Goal: Information Seeking & Learning: Learn about a topic

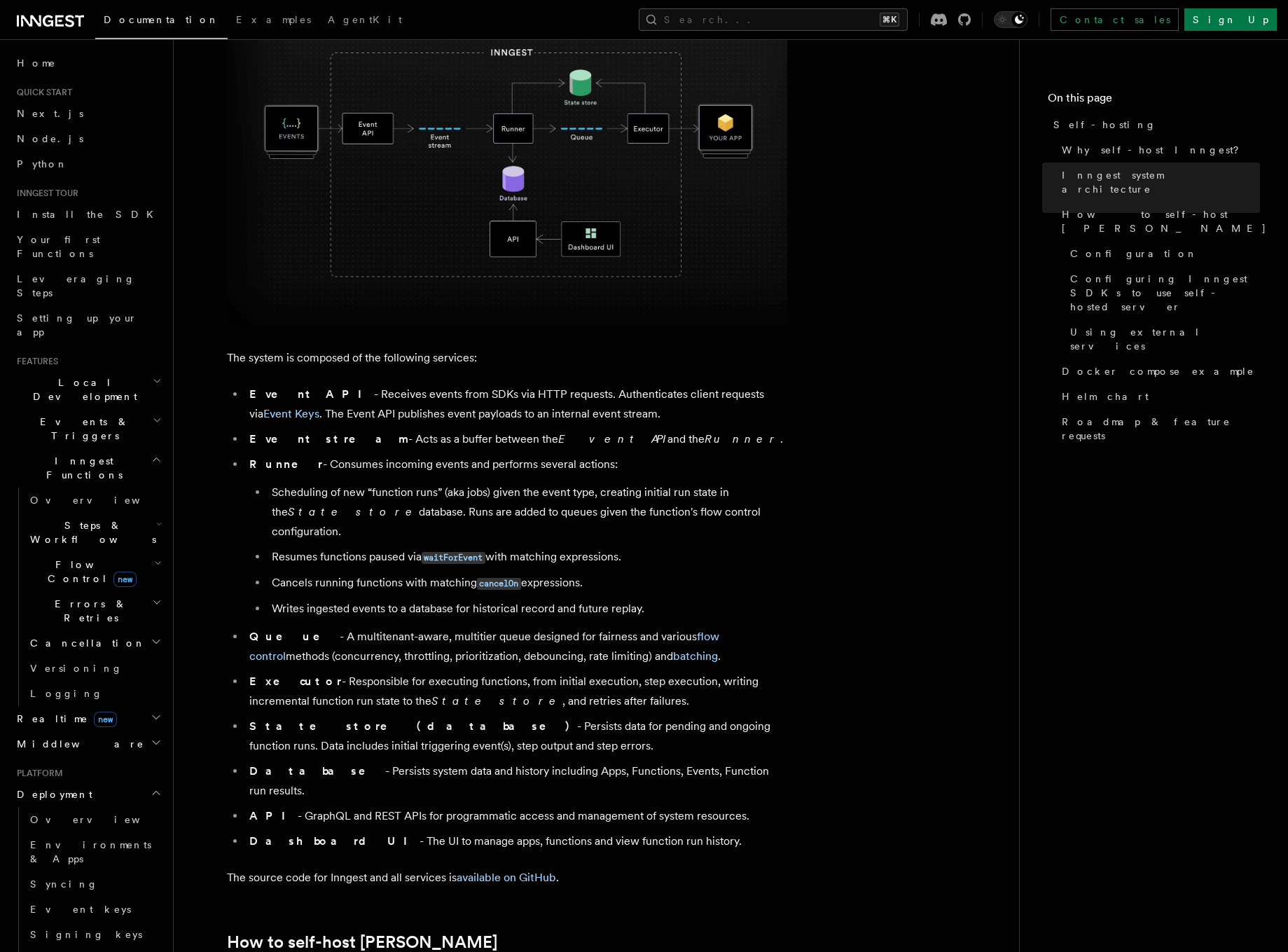
scroll to position [536, 0]
click at [311, 573] on li "Cancels running functions with matching cancelOn expressions." at bounding box center [528, 583] width 520 height 21
drag, startPoint x: 321, startPoint y: 624, endPoint x: 636, endPoint y: 622, distance: 315.0
click at [636, 627] on li "Queue - A multitenant-aware, multitier queue designed for fairness and various …" at bounding box center [516, 647] width 542 height 40
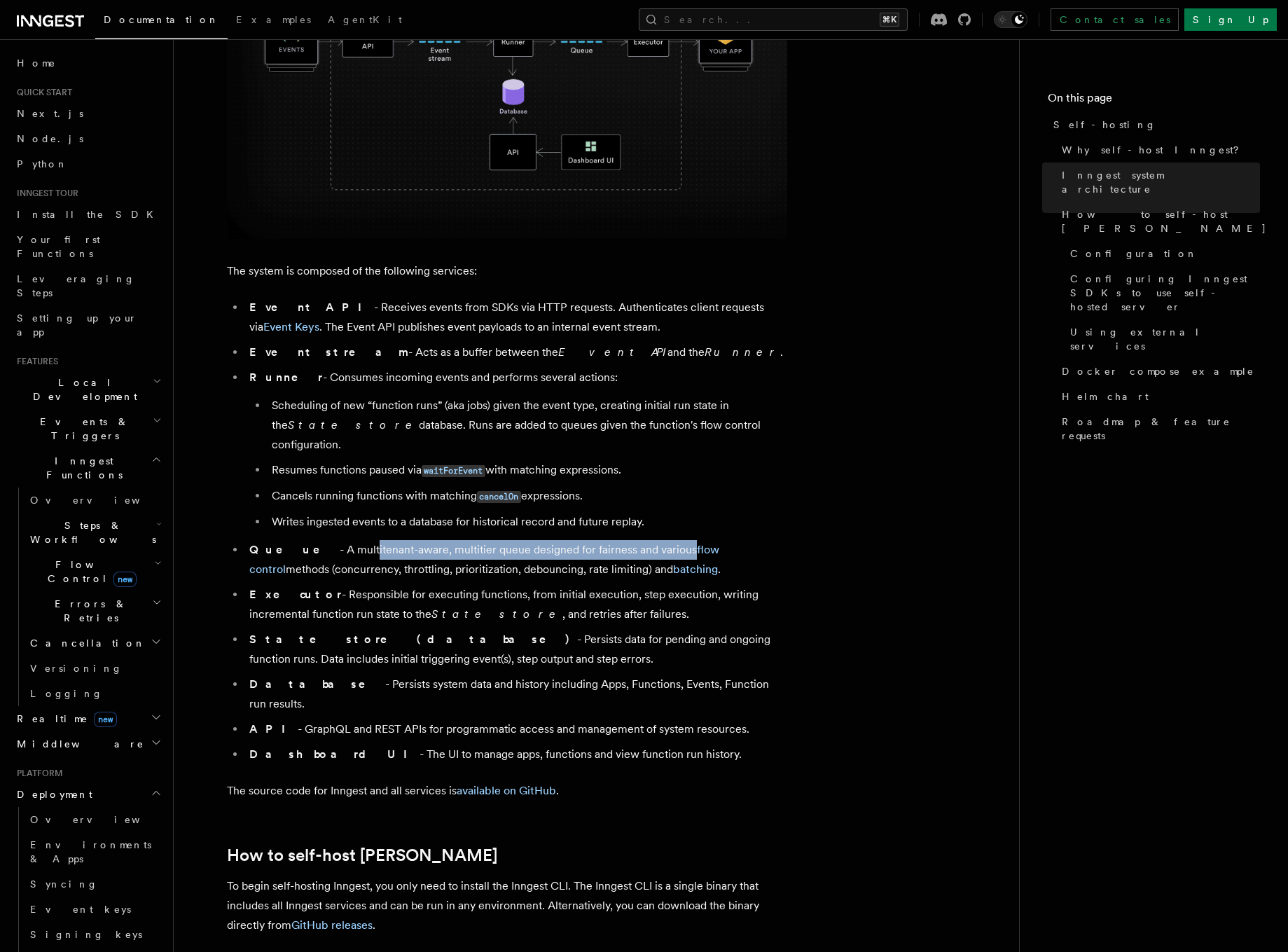
scroll to position [628, 0]
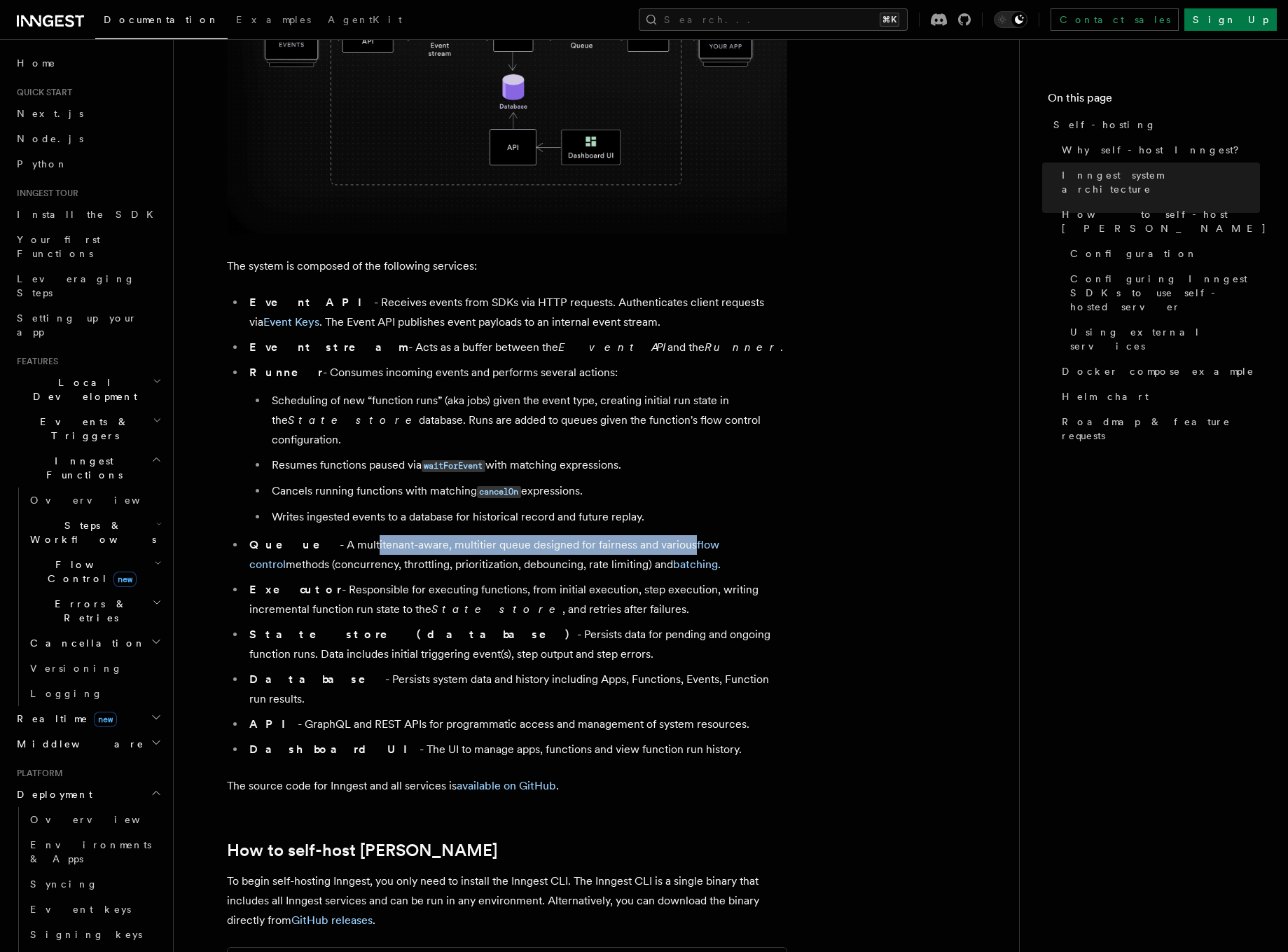
drag, startPoint x: 372, startPoint y: 618, endPoint x: 808, endPoint y: 626, distance: 436.1
click at [454, 634] on li "State store (database) - Persists data for pending and ongoing function runs. D…" at bounding box center [516, 645] width 542 height 40
drag, startPoint x: 455, startPoint y: 634, endPoint x: 329, endPoint y: 632, distance: 126.0
click at [329, 632] on li "State store (database) - Persists data for pending and ongoing function runs. D…" at bounding box center [516, 645] width 542 height 40
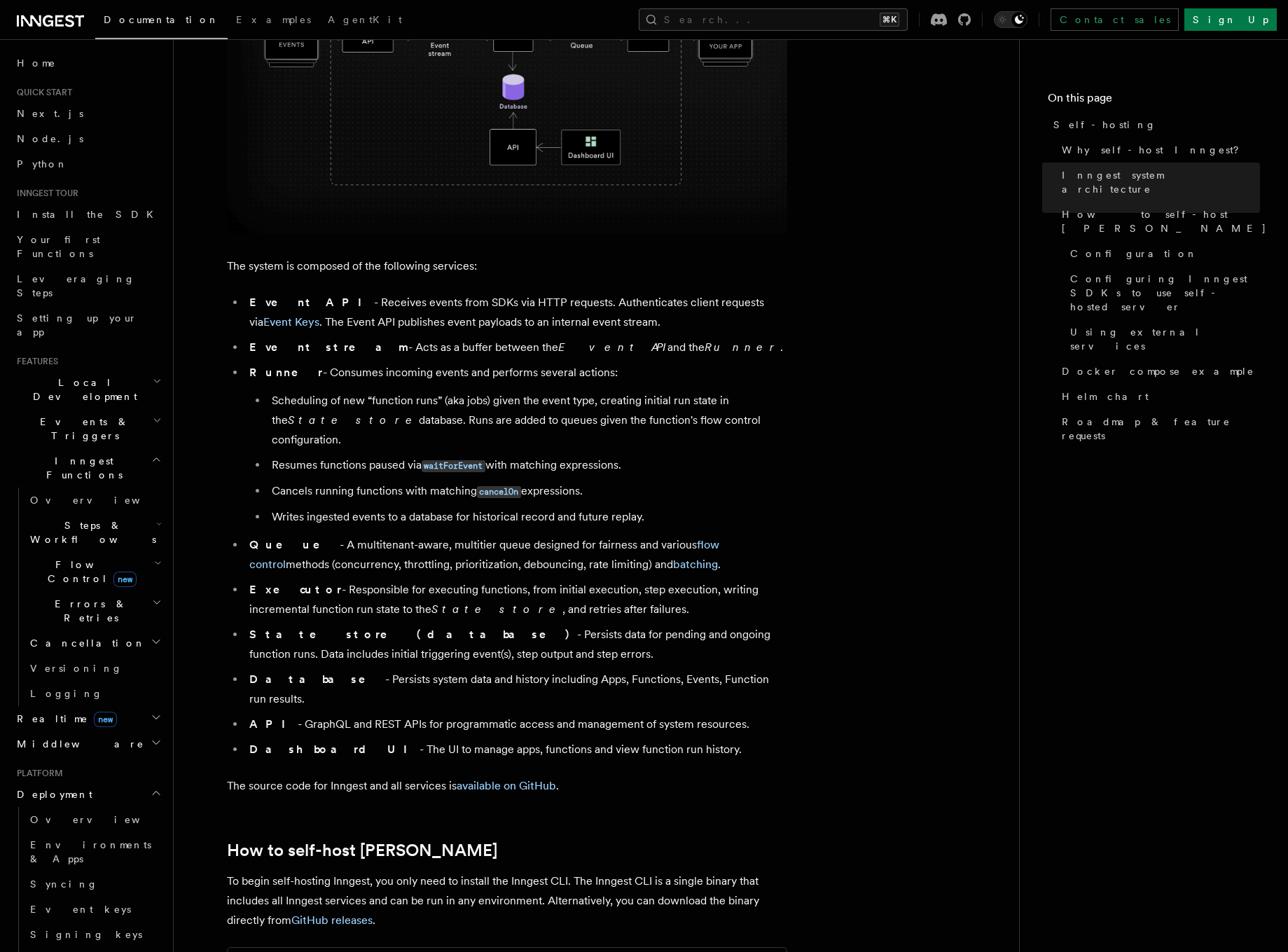
click at [330, 628] on strong "State store (database)" at bounding box center [413, 634] width 328 height 13
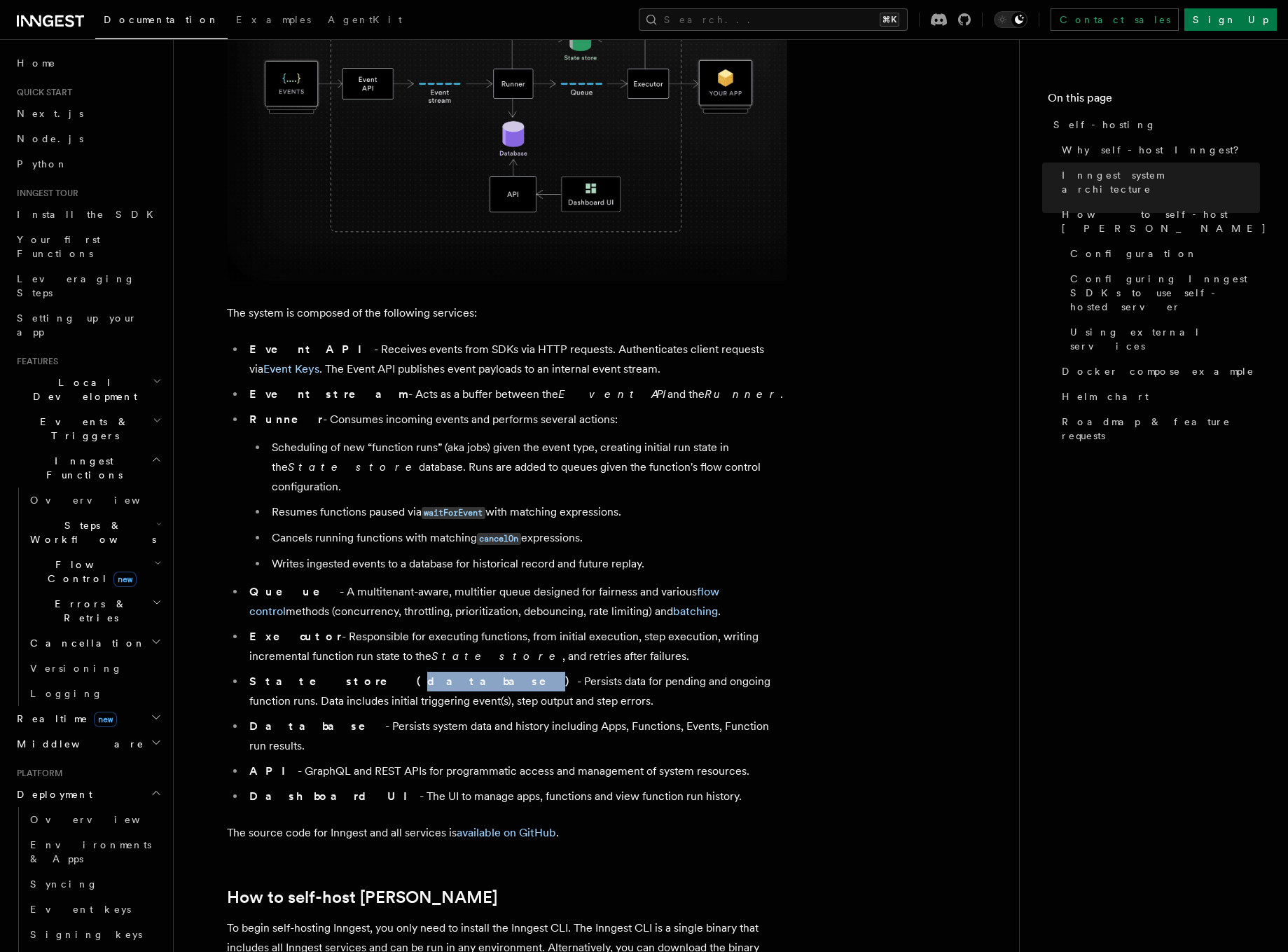
scroll to position [593, 0]
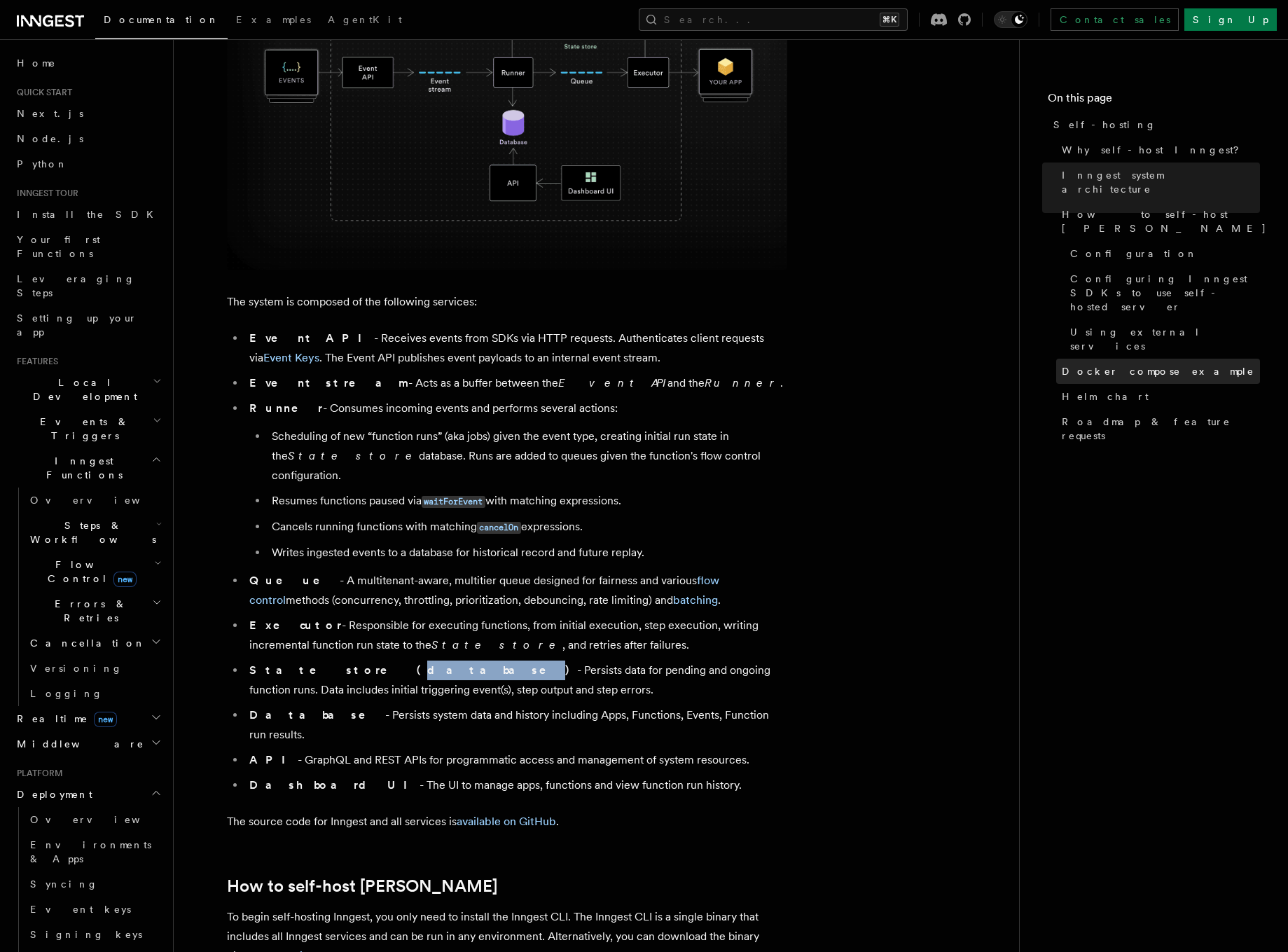
click at [1062, 365] on span "Docker compose example" at bounding box center [1158, 371] width 193 height 14
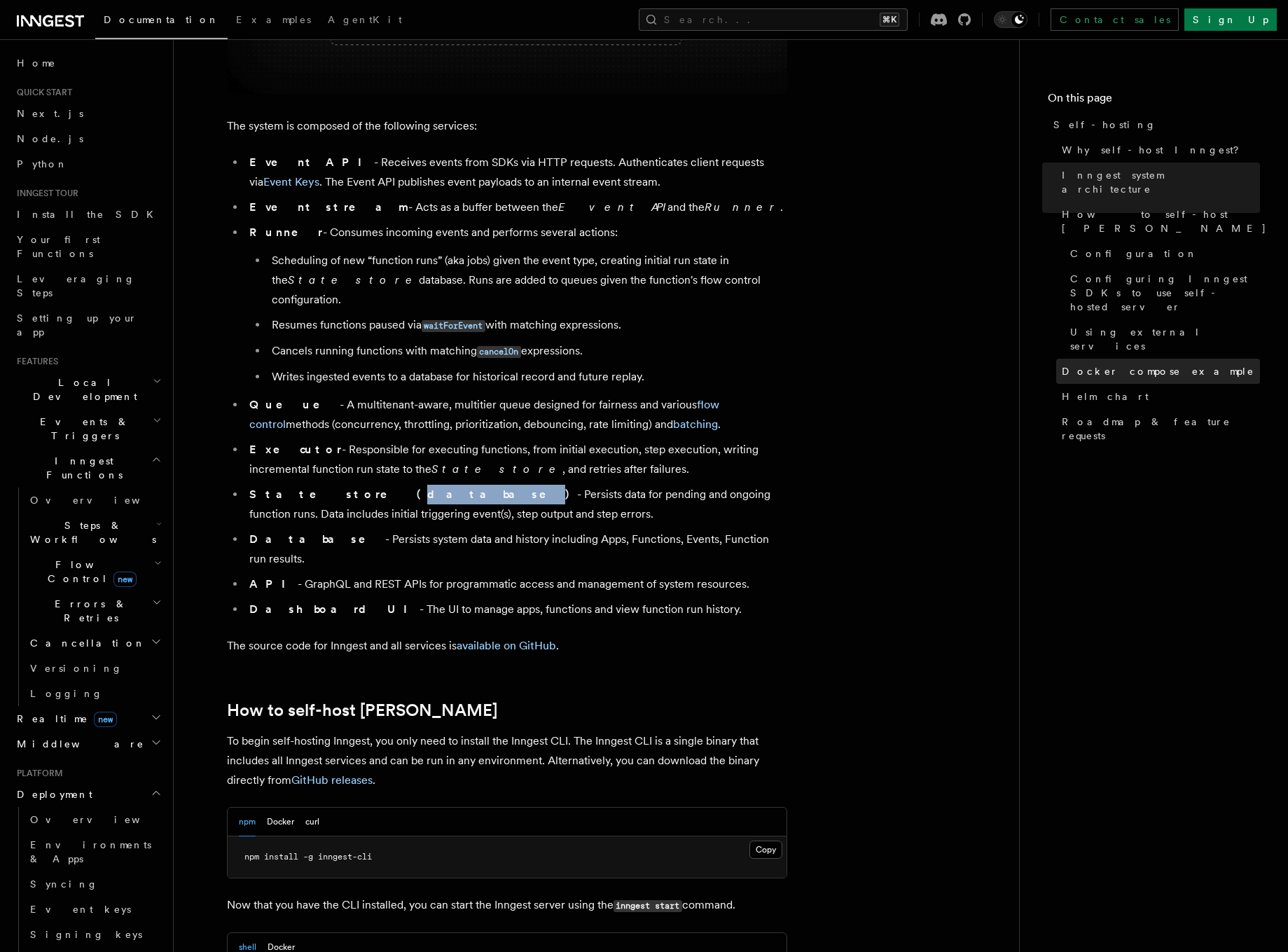
click at [1076, 365] on span "Docker compose example" at bounding box center [1158, 371] width 193 height 14
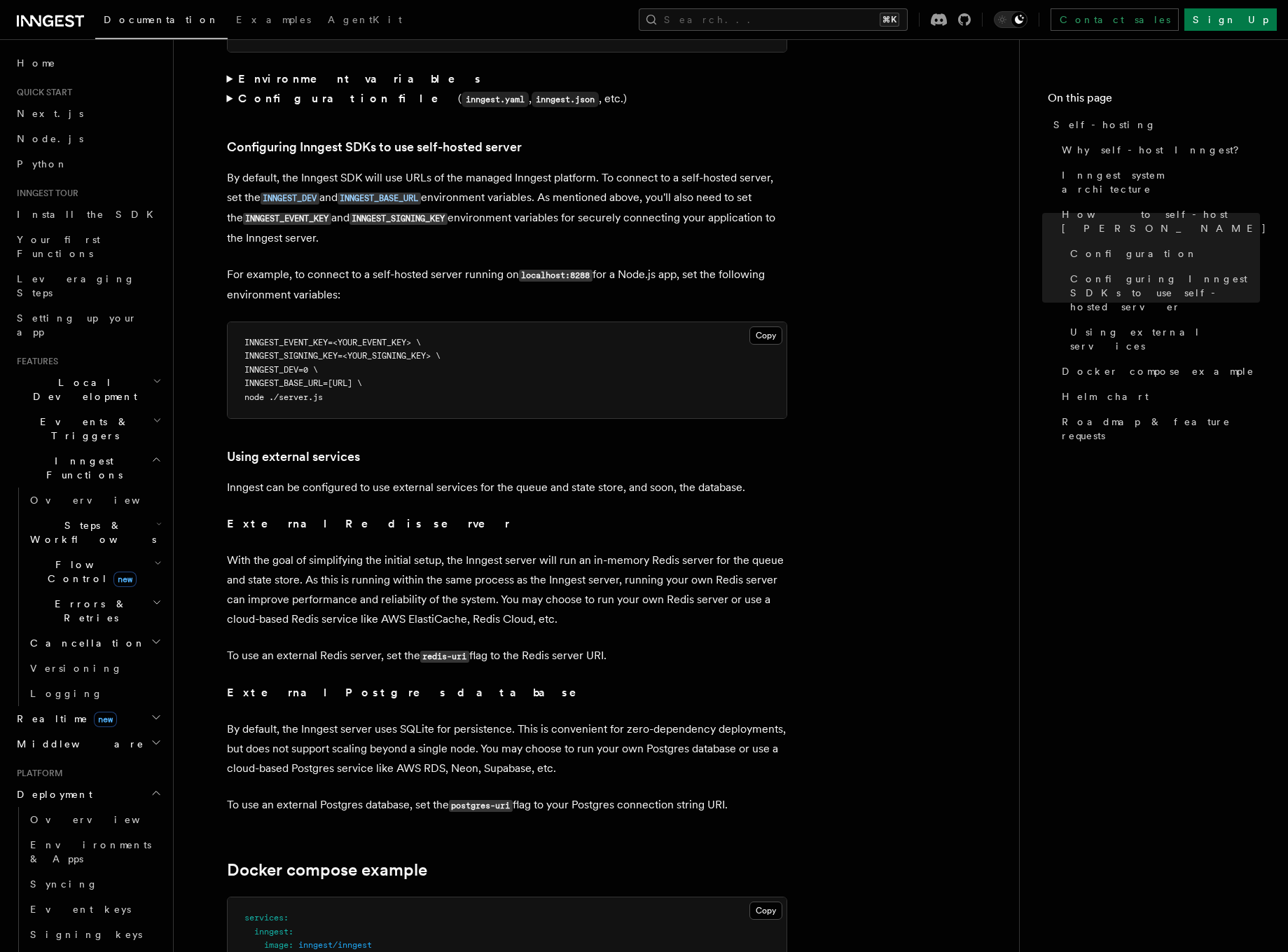
scroll to position [2963, 0]
drag, startPoint x: 235, startPoint y: 489, endPoint x: 357, endPoint y: 508, distance: 123.5
click at [357, 508] on article "Platform Deployment Self-hosting Self-hosting support for Inngest is supported …" at bounding box center [597, 91] width 801 height 5986
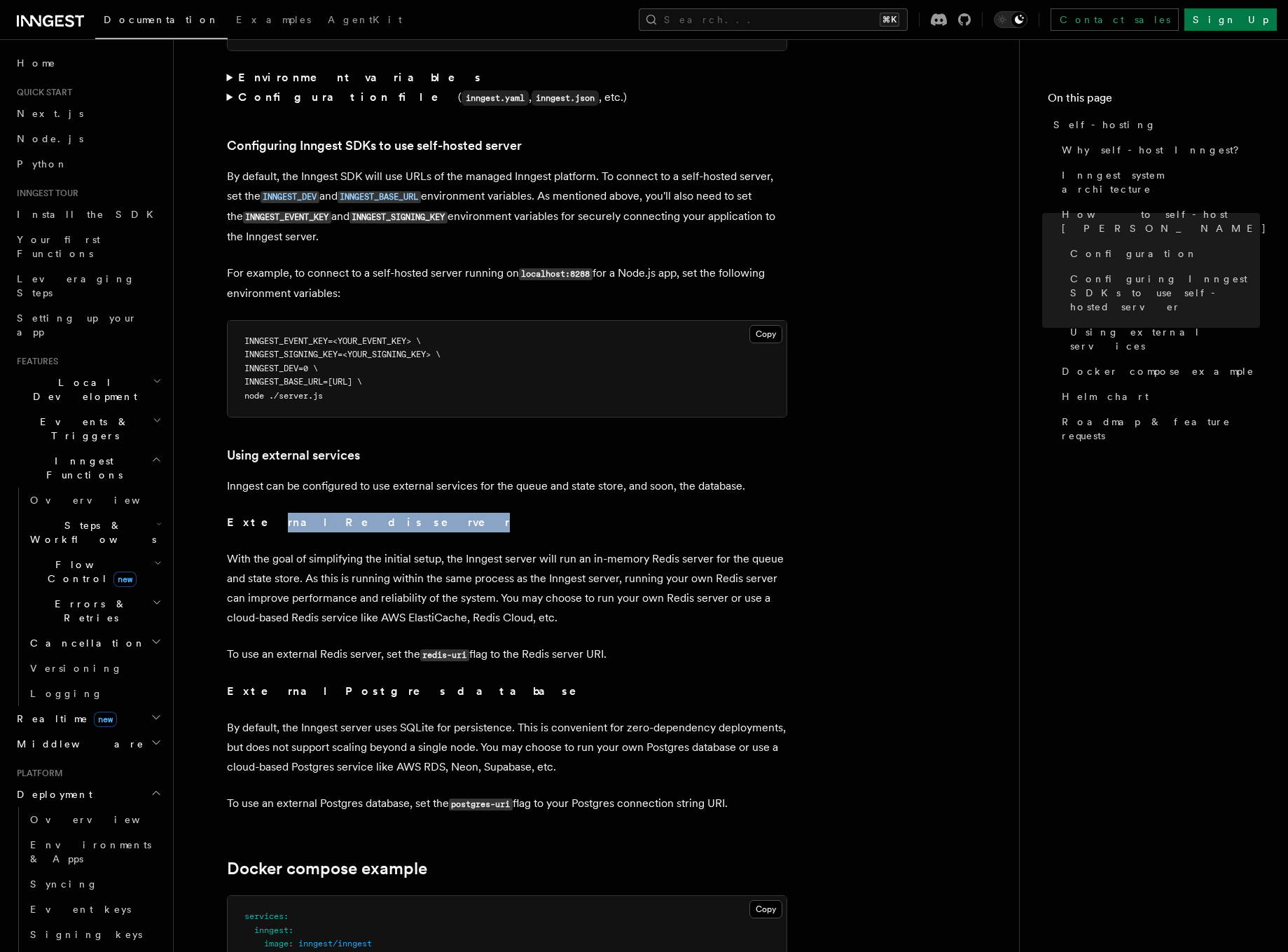
drag, startPoint x: 333, startPoint y: 503, endPoint x: 247, endPoint y: 496, distance: 86.3
click at [247, 513] on p "External Redis server" at bounding box center [507, 523] width 560 height 20
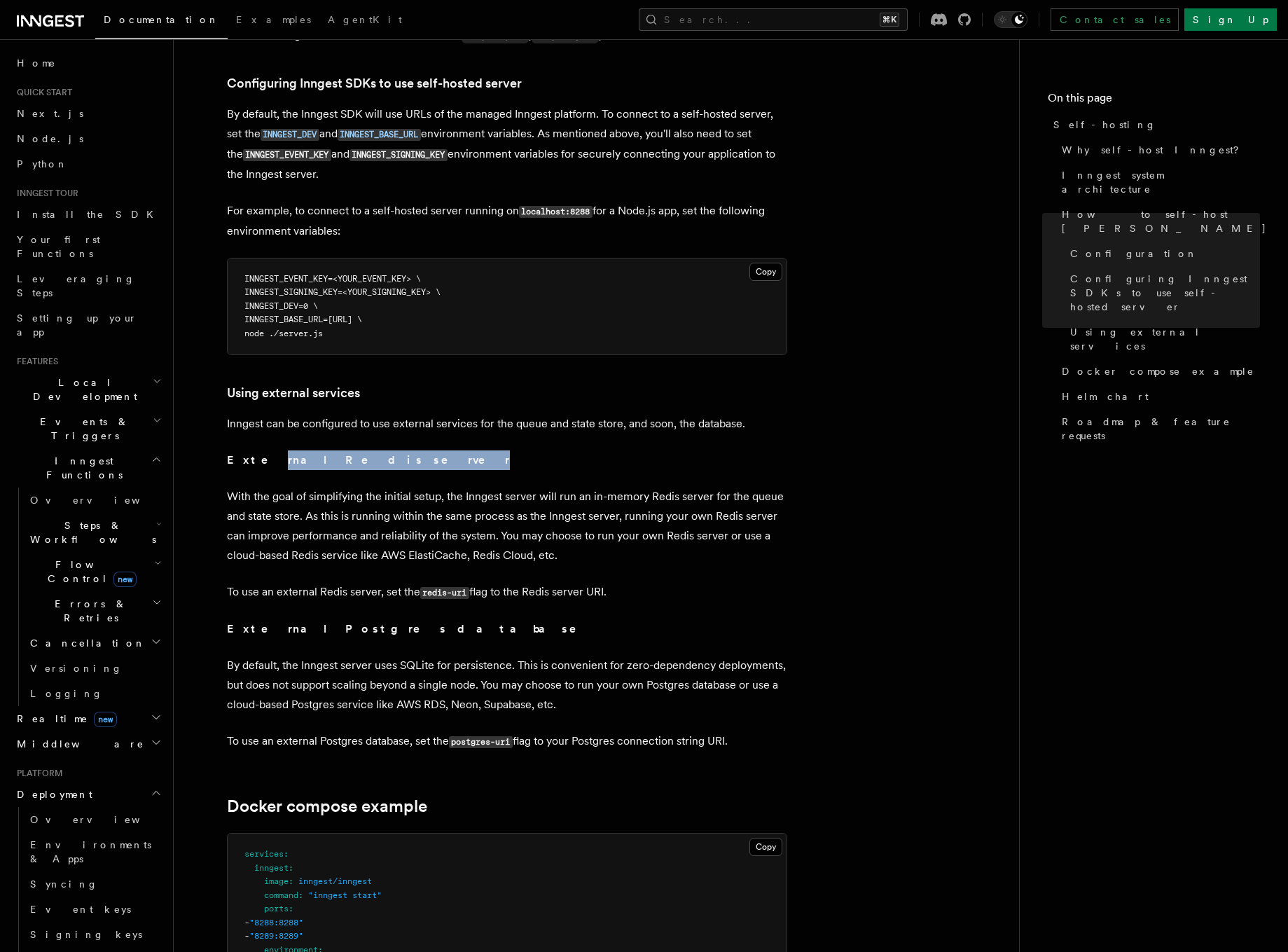
scroll to position [3041, 0]
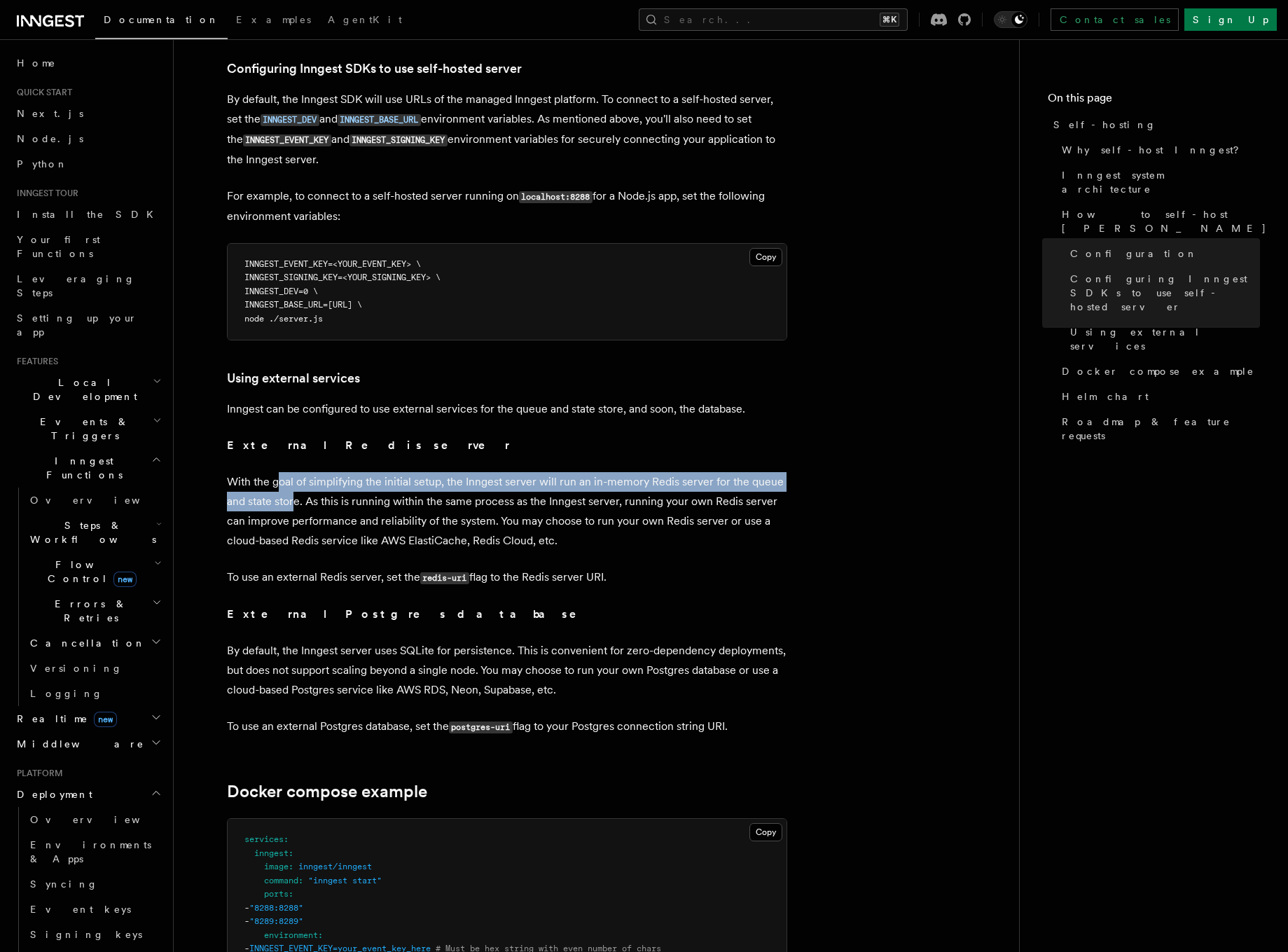
drag, startPoint x: 278, startPoint y: 464, endPoint x: 296, endPoint y: 481, distance: 24.8
click at [295, 480] on p "With the goal of simplifying the initial setup, the Inngest server will run an …" at bounding box center [507, 511] width 560 height 78
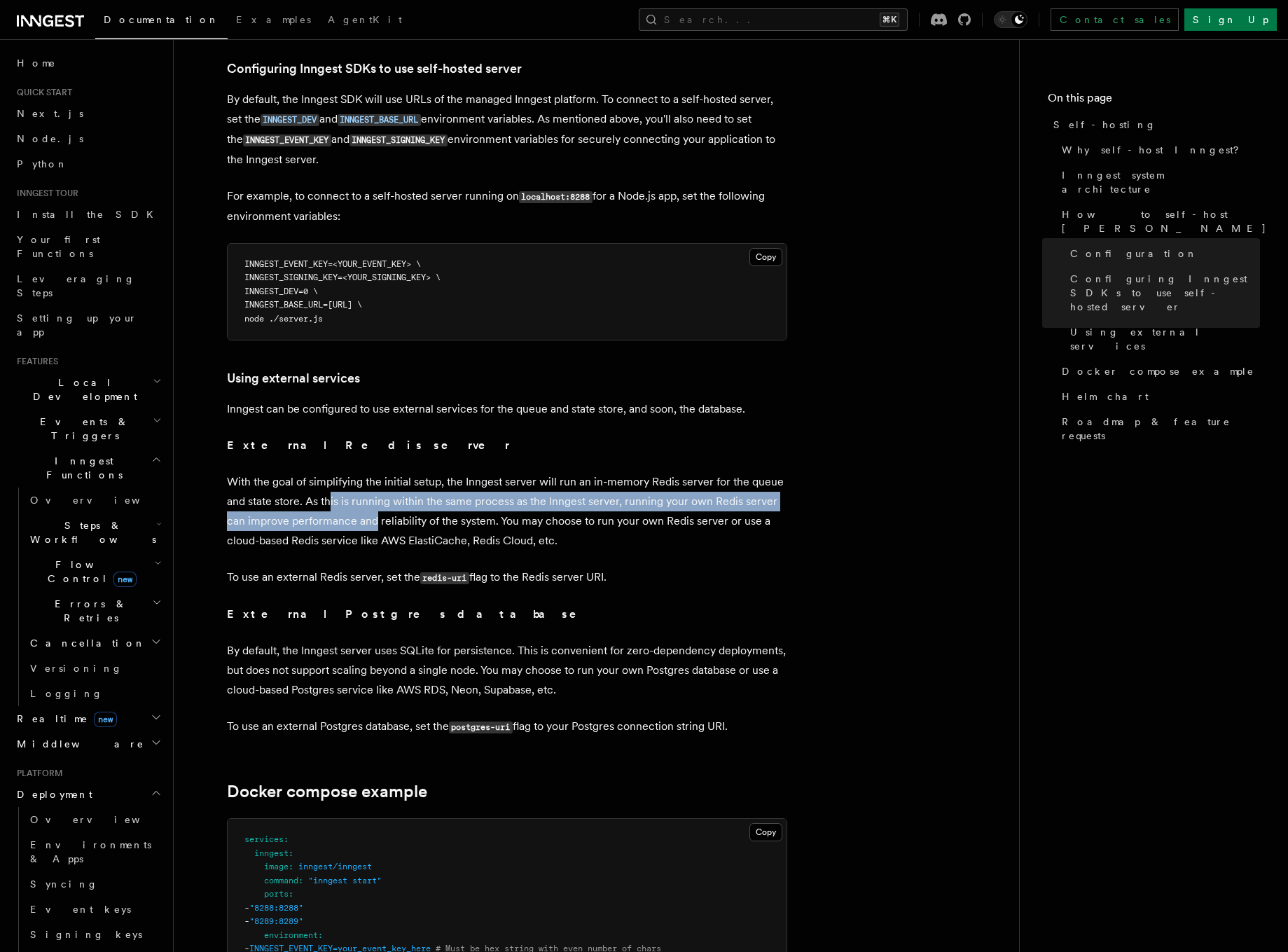
drag, startPoint x: 330, startPoint y: 479, endPoint x: 375, endPoint y: 496, distance: 48.1
click at [375, 496] on p "With the goal of simplifying the initial setup, the Inngest server will run an …" at bounding box center [507, 511] width 560 height 78
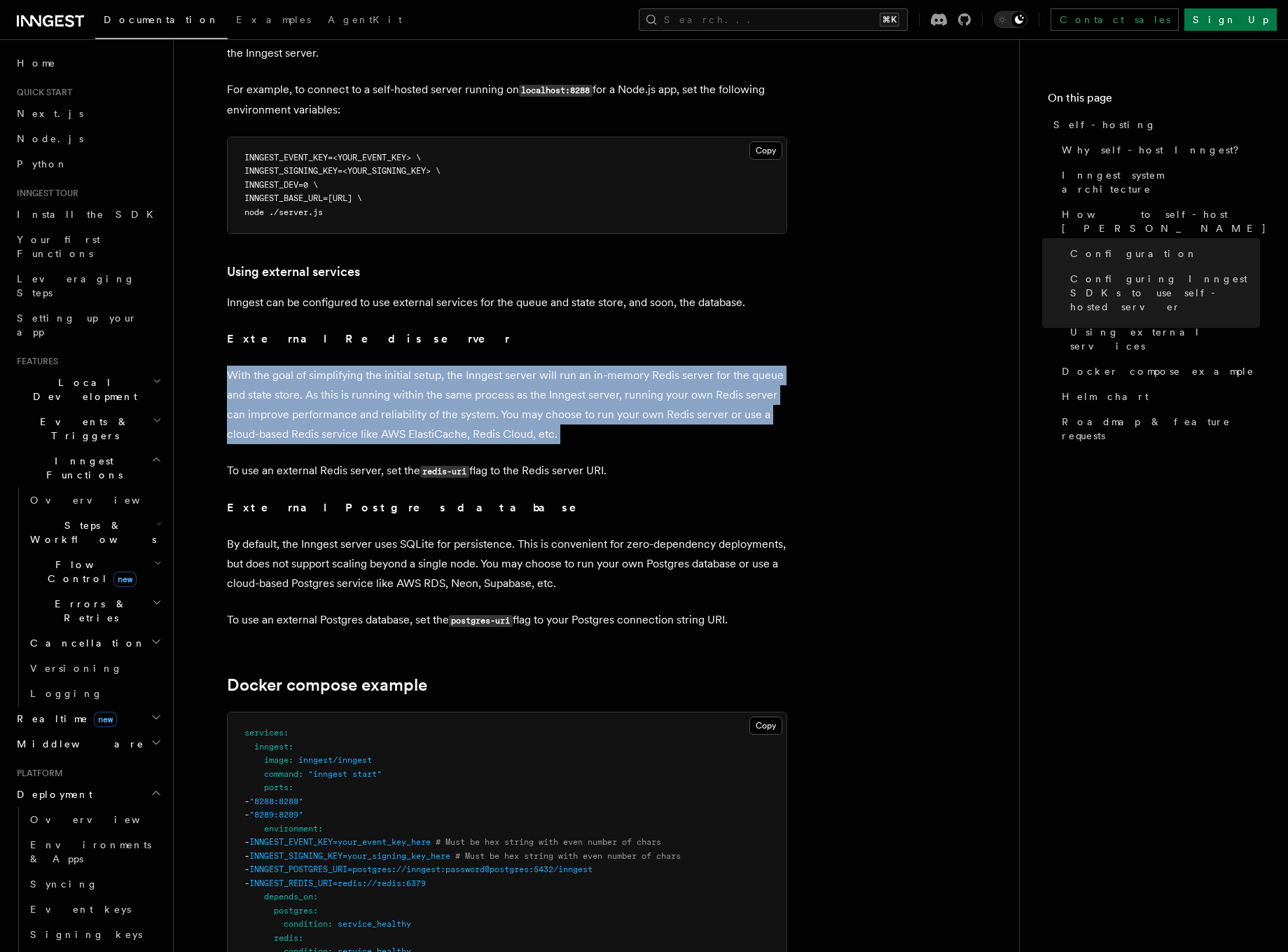
drag, startPoint x: 602, startPoint y: 424, endPoint x: 225, endPoint y: 343, distance: 385.6
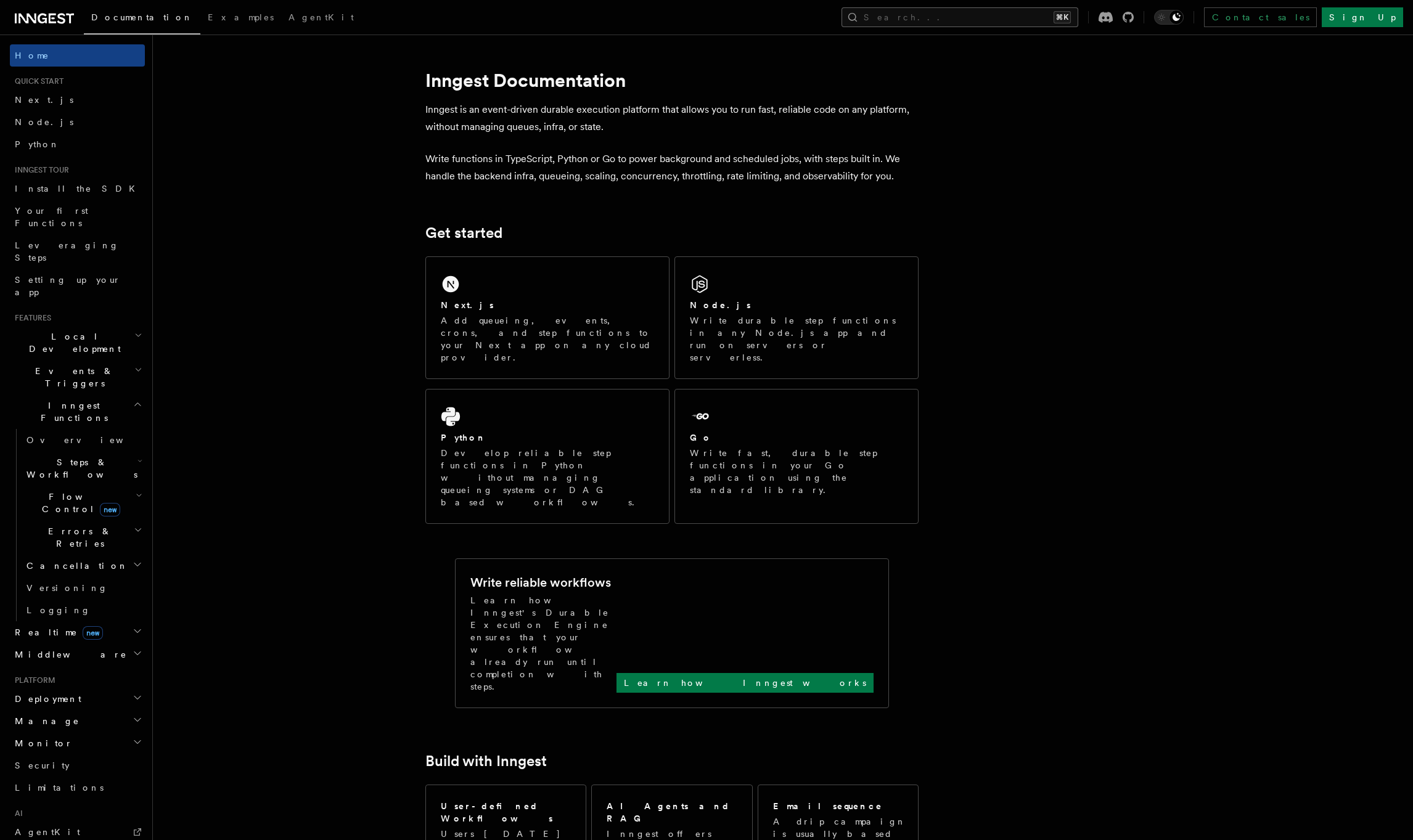
click at [1038, 16] on button "Search... ⌘K" at bounding box center [959, 17] width 237 height 19
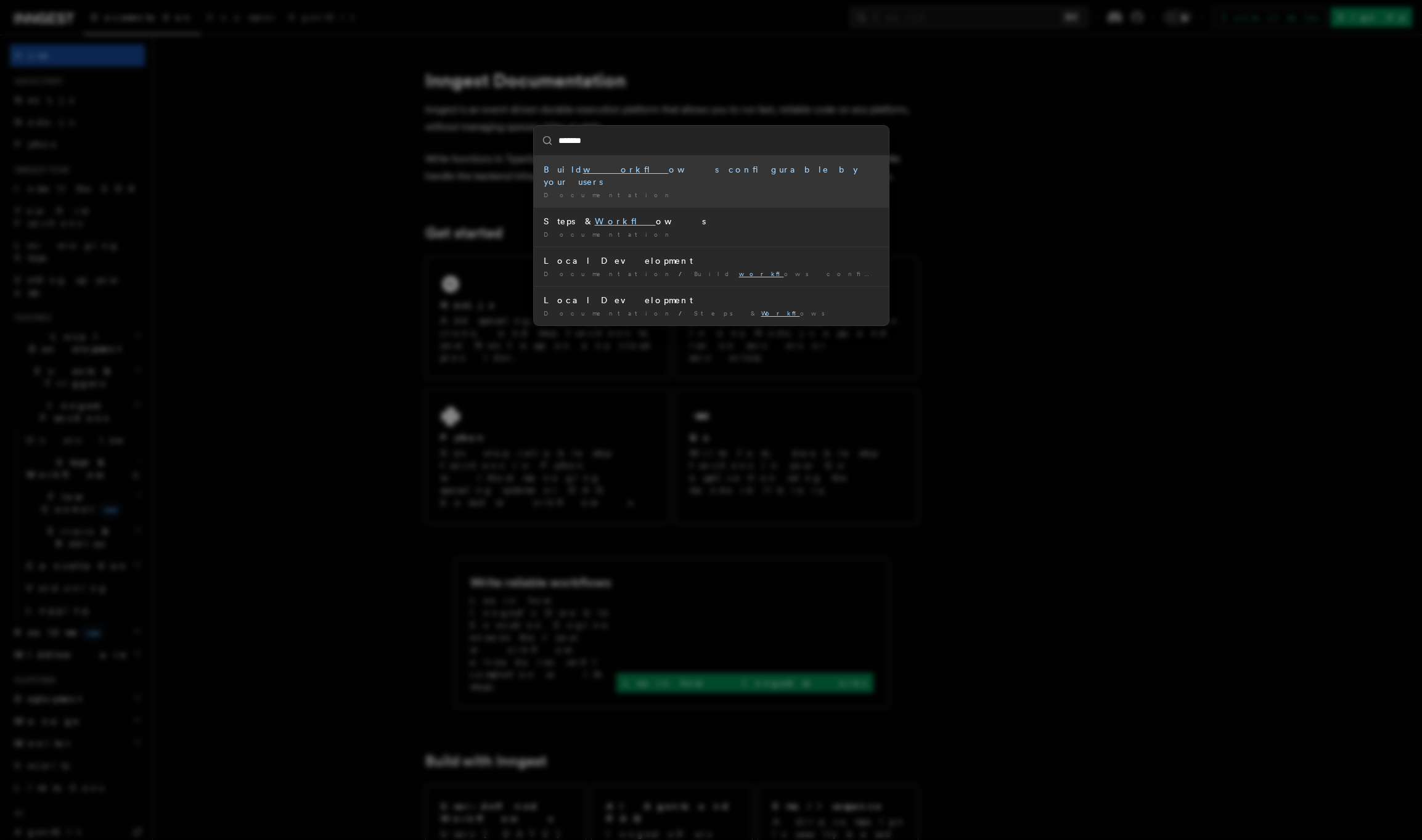
type input "********"
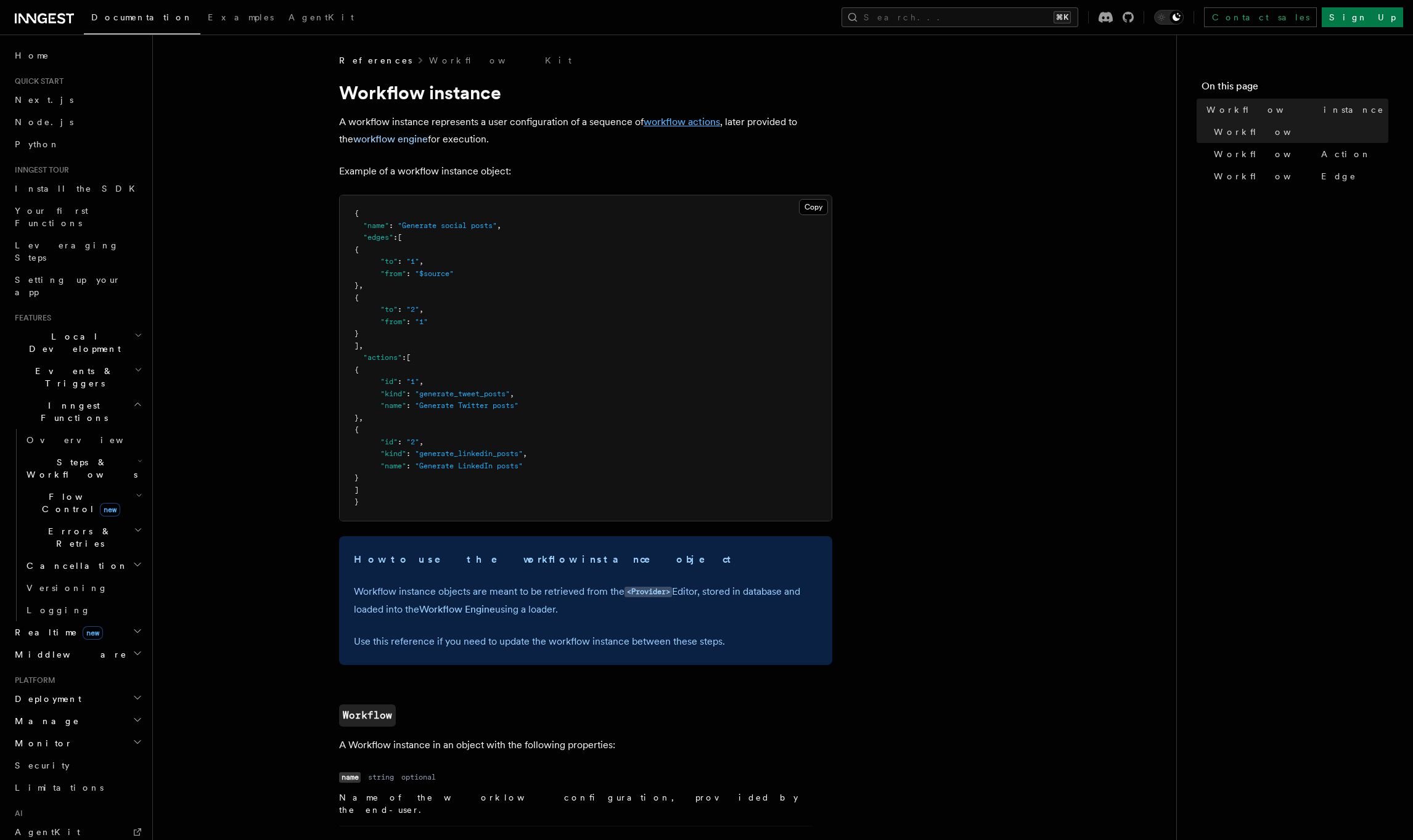
click at [684, 119] on link "workflow actions" at bounding box center [682, 121] width 76 height 11
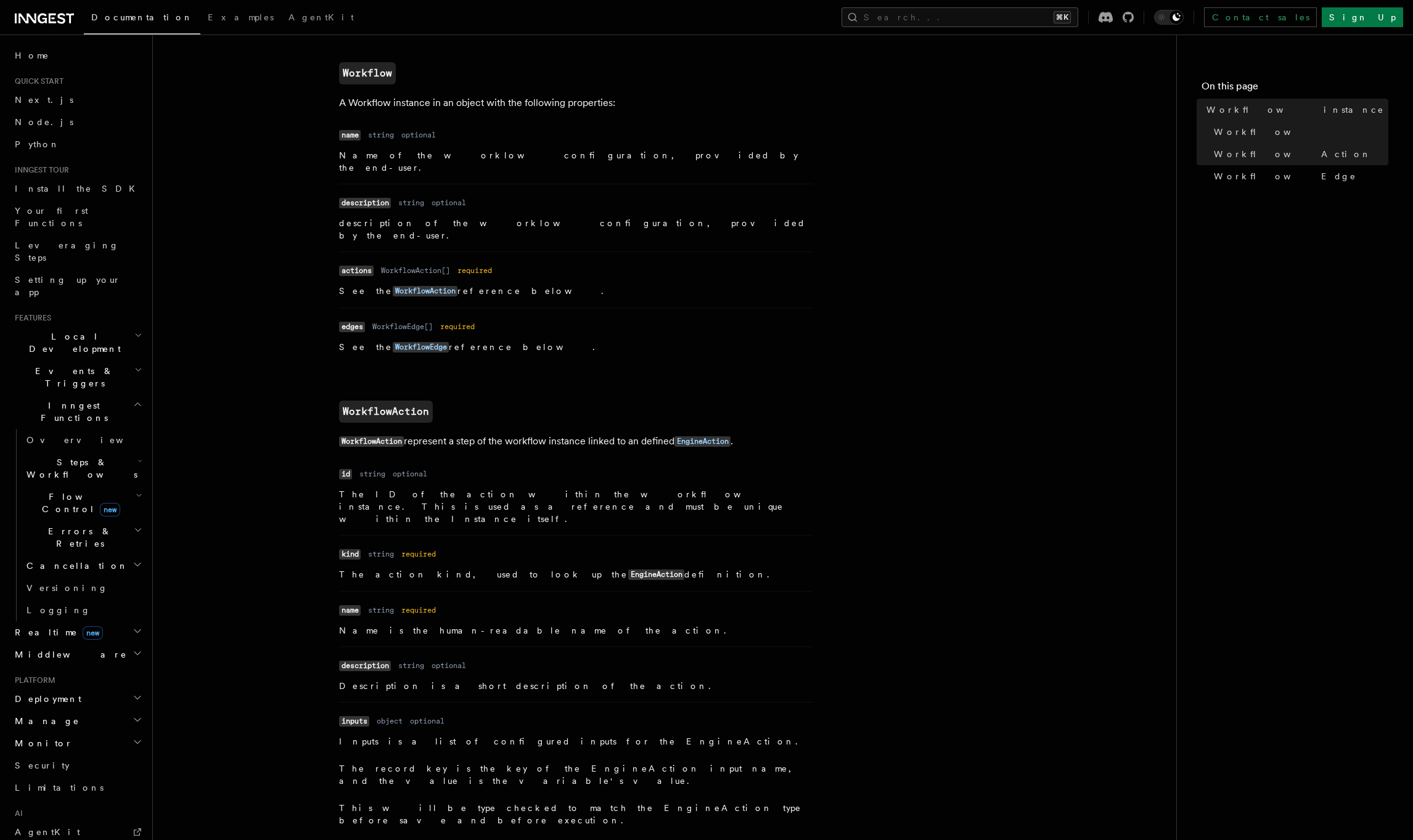
scroll to position [645, 0]
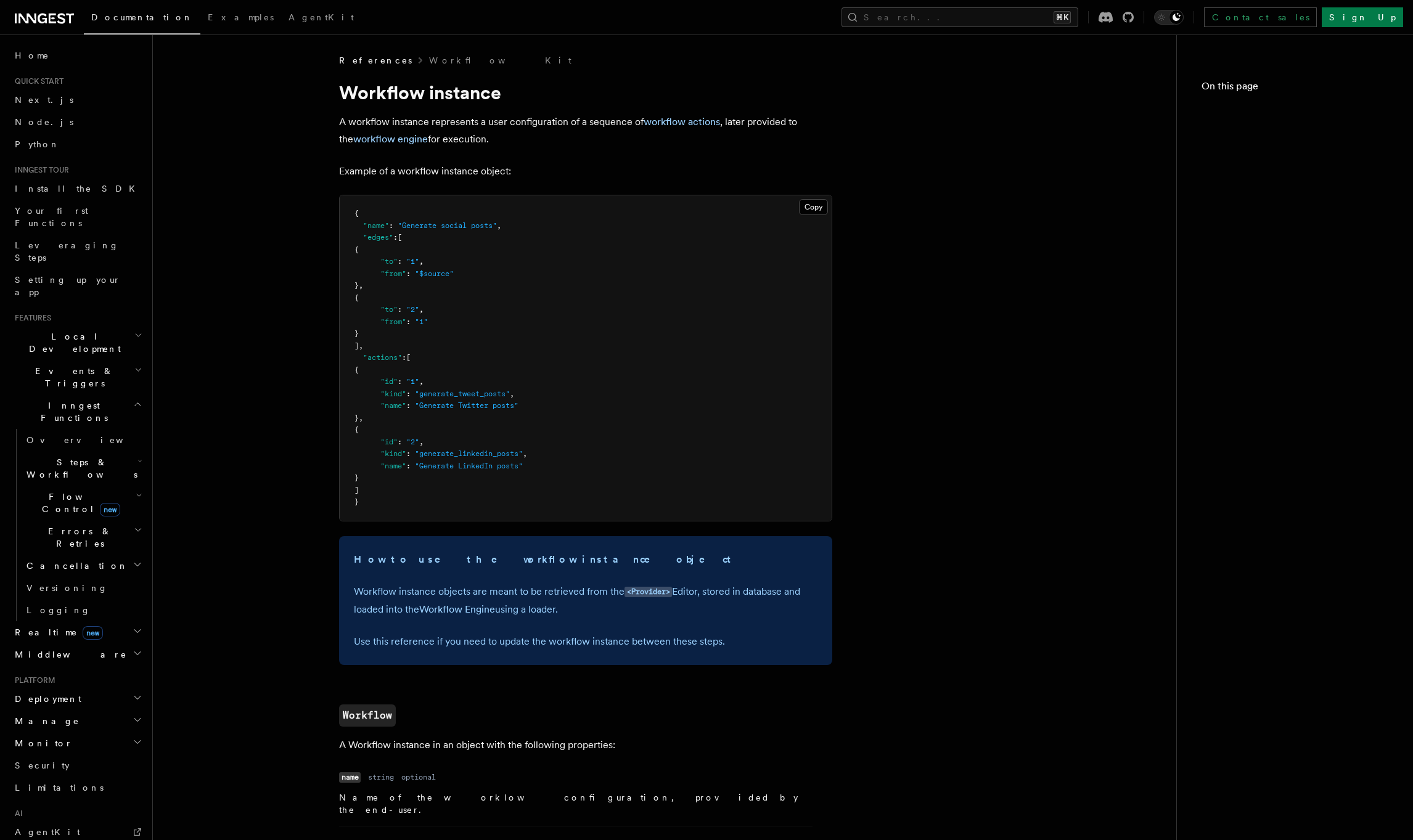
scroll to position [645, 0]
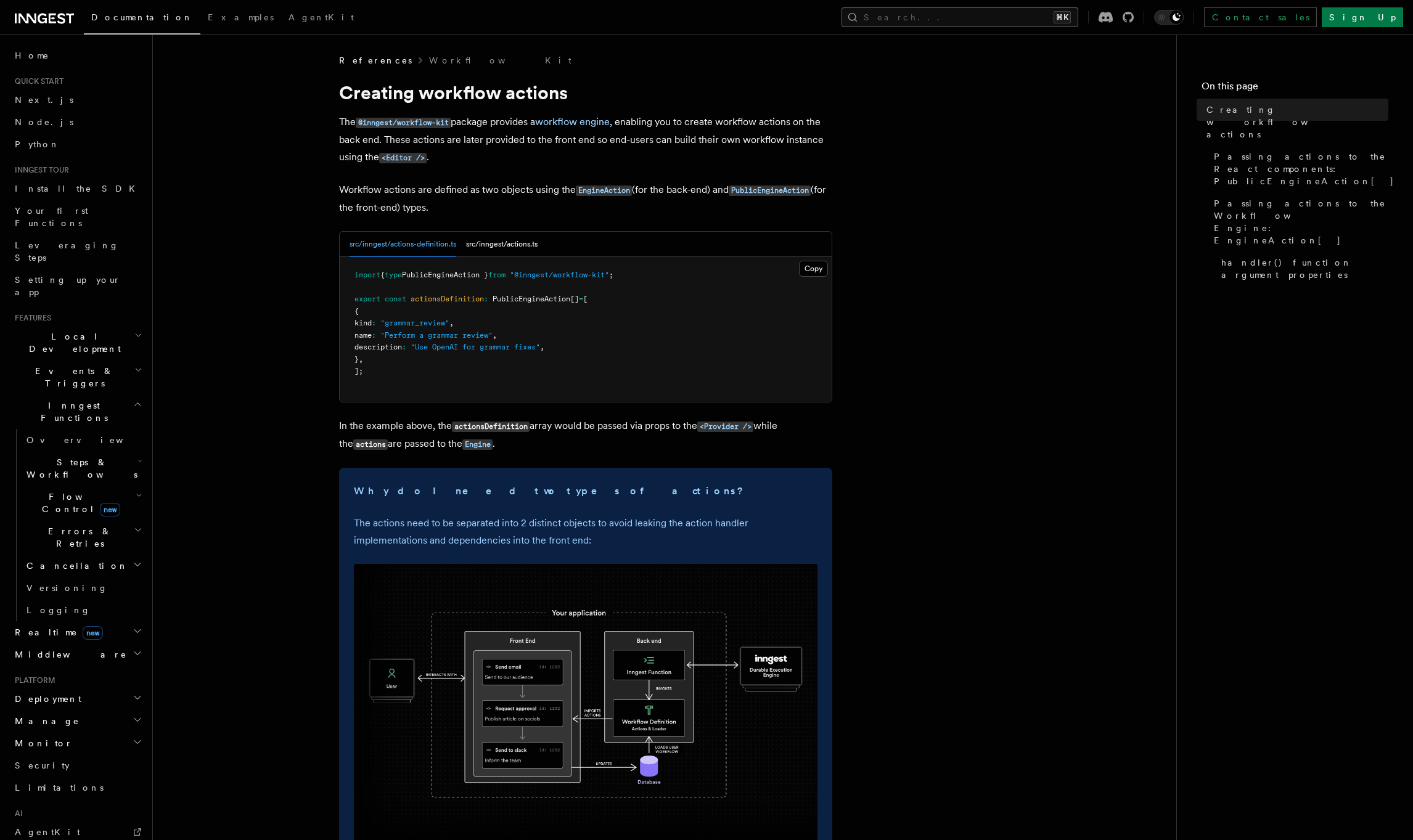
click at [968, 15] on button "Search... ⌘K" at bounding box center [959, 17] width 237 height 19
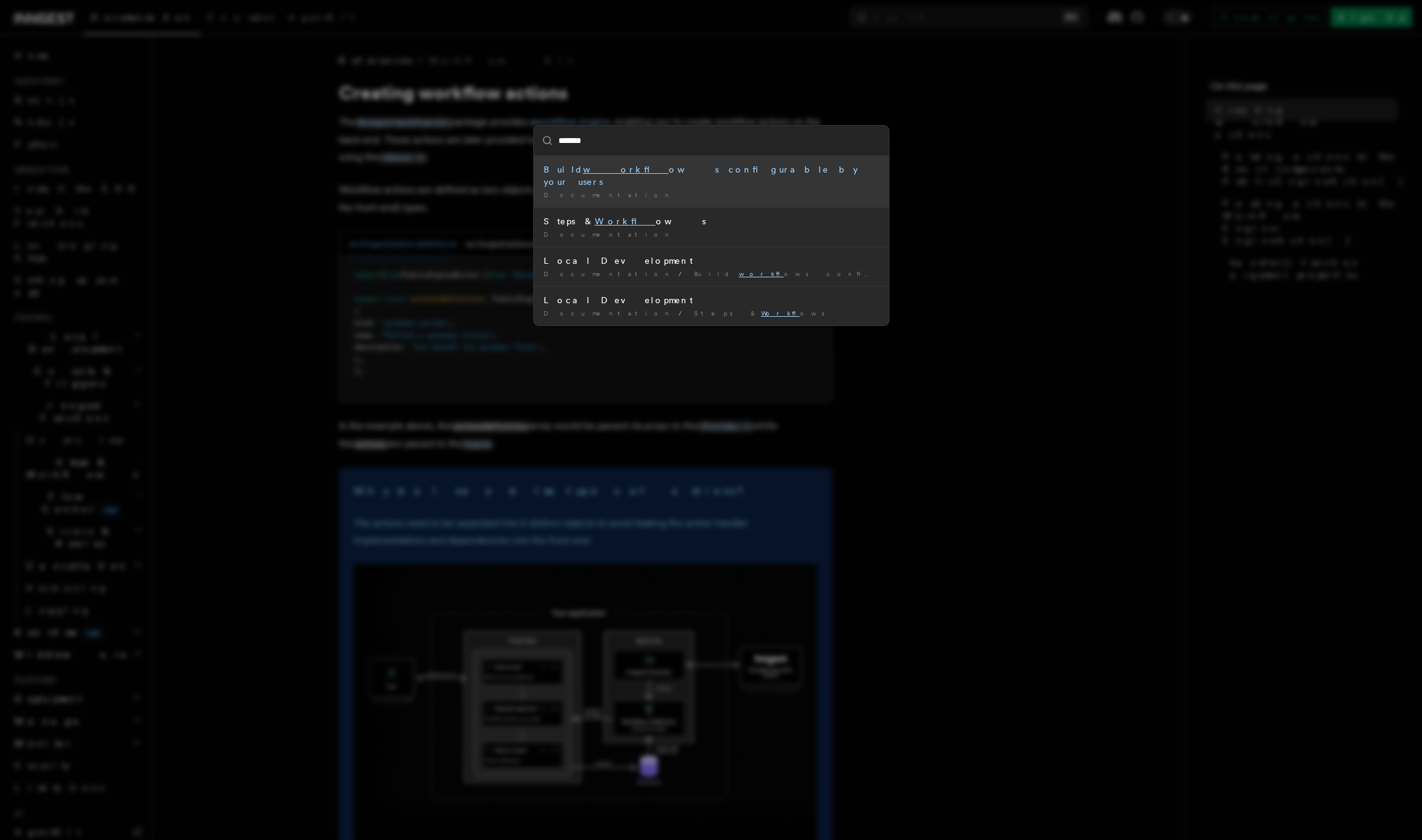
type input "********"
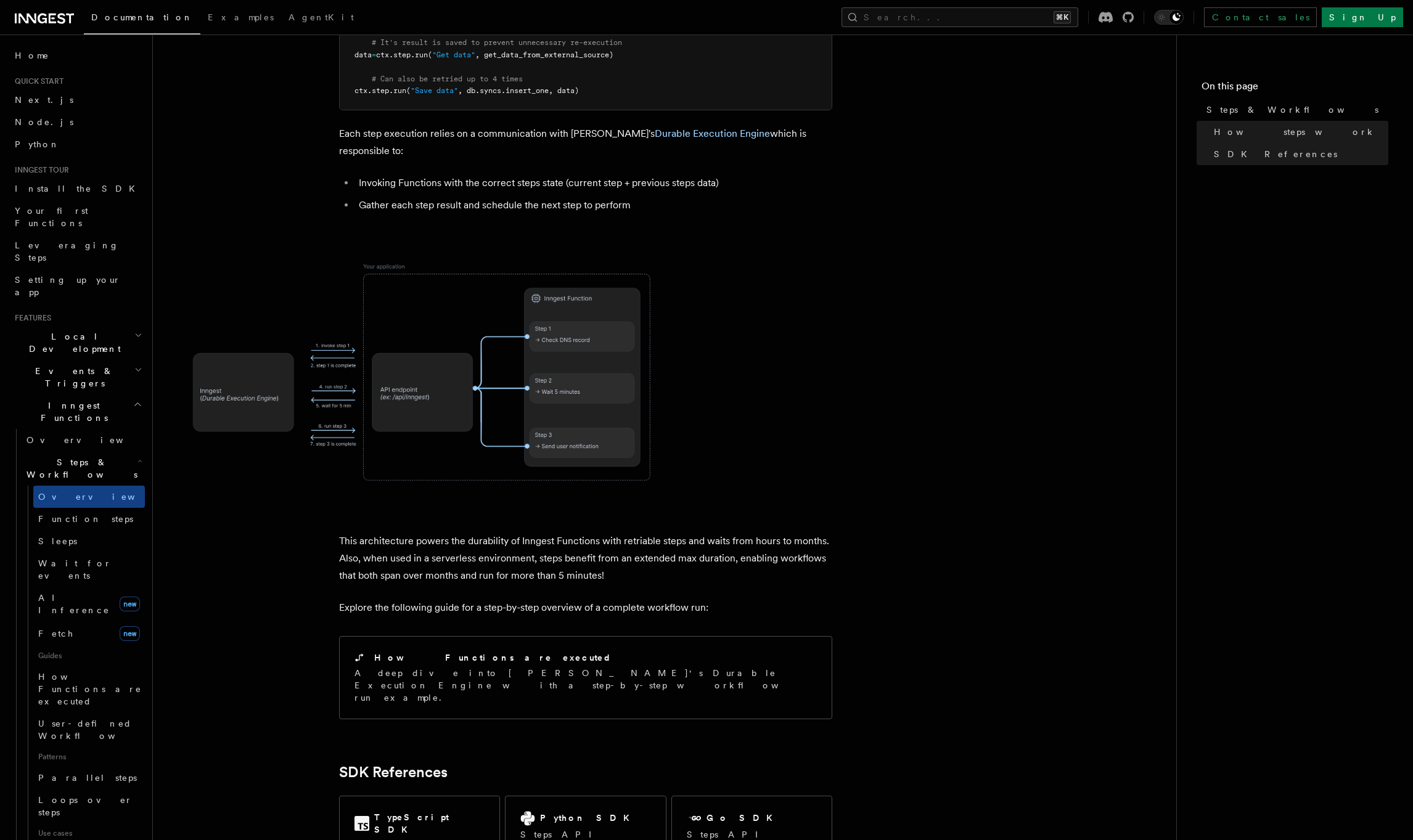
scroll to position [899, 0]
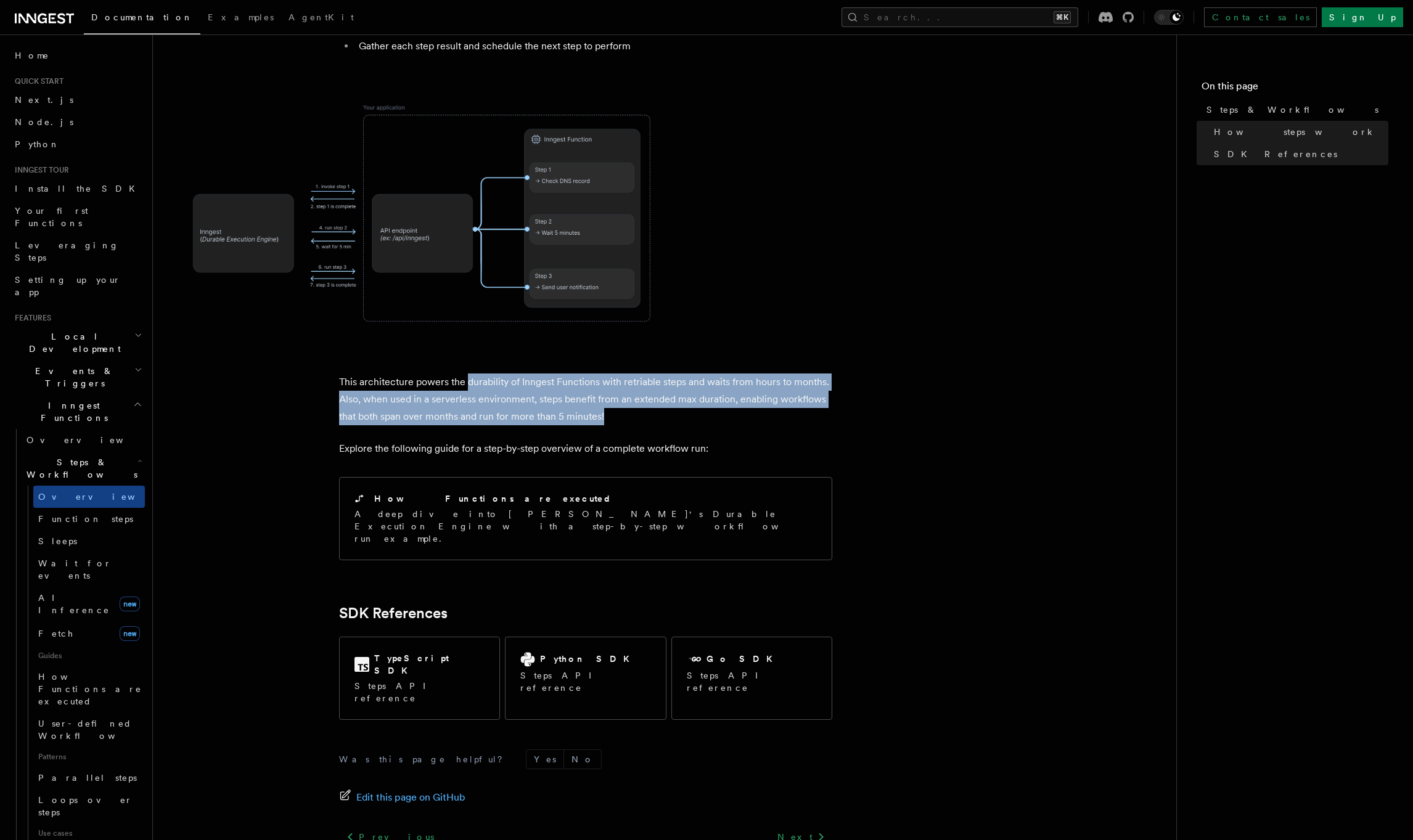
drag, startPoint x: 466, startPoint y: 315, endPoint x: 837, endPoint y: 352, distance: 372.8
click at [837, 352] on article "Features Inngest Functions Steps & Workflows Steps are fundamental building blo…" at bounding box center [665, 55] width 984 height 1799
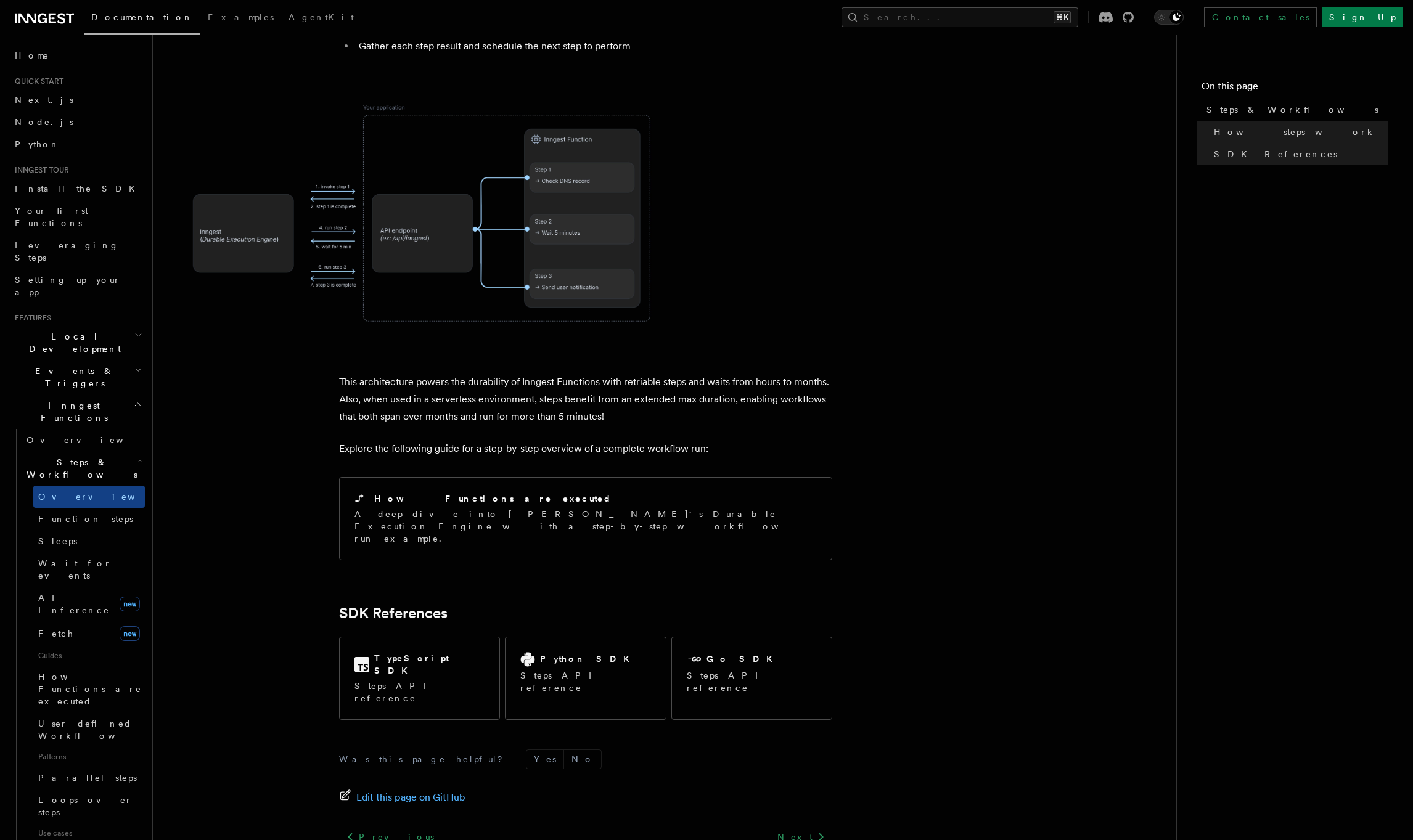
click at [684, 393] on article "Features Inngest Functions Steps & Workflows Steps are fundamental building blo…" at bounding box center [665, 55] width 984 height 1799
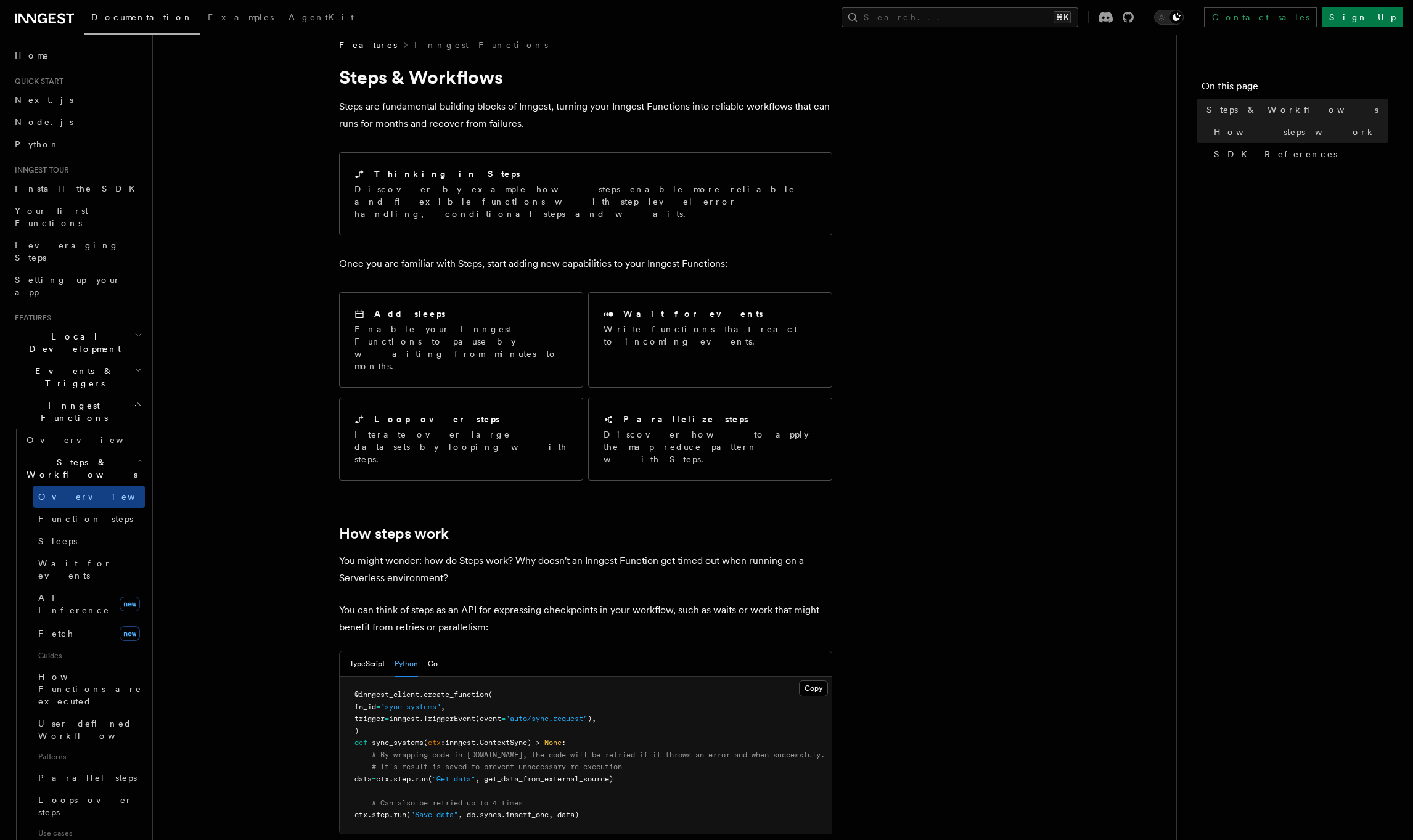
scroll to position [0, 0]
